Goal: Task Accomplishment & Management: Use online tool/utility

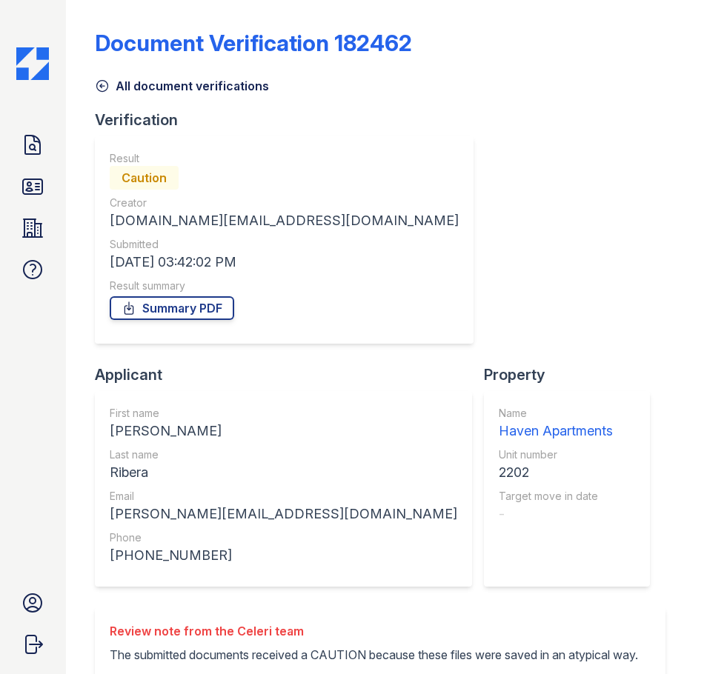
click at [31, 59] on img at bounding box center [32, 63] width 33 height 33
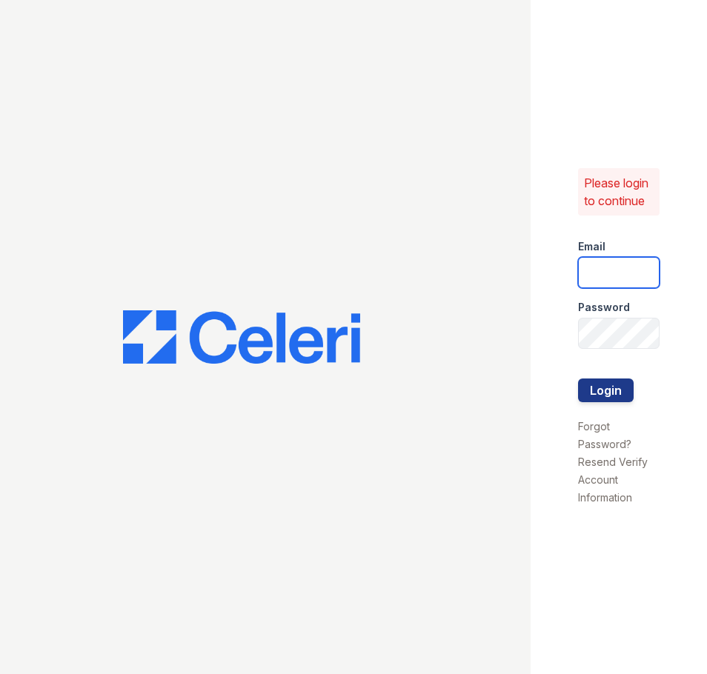
type input "[DOMAIN_NAME][EMAIL_ADDRESS][DOMAIN_NAME]"
click at [588, 391] on button "Login" at bounding box center [606, 390] width 56 height 24
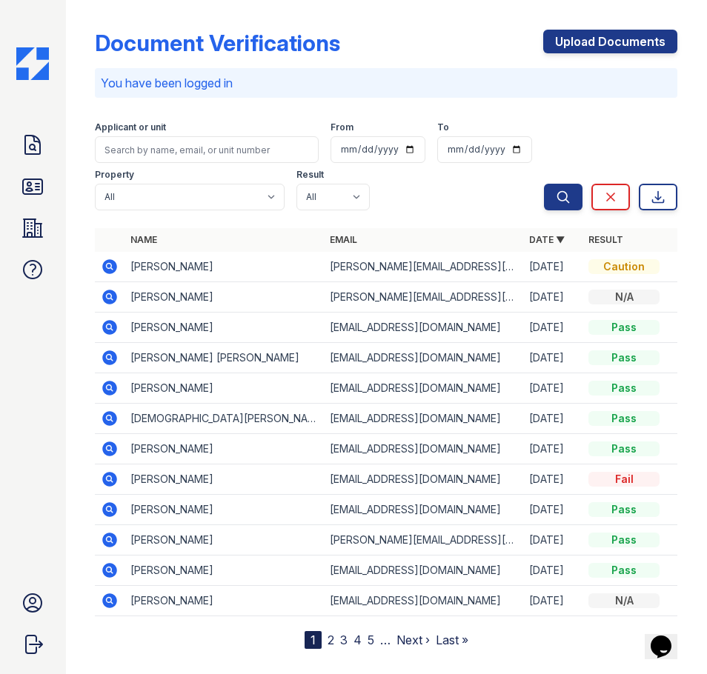
click at [593, 121] on div "Search Clear Export" at bounding box center [610, 163] width 133 height 95
